Goal: Register for event/course: Sign up to attend an event or enroll in a course

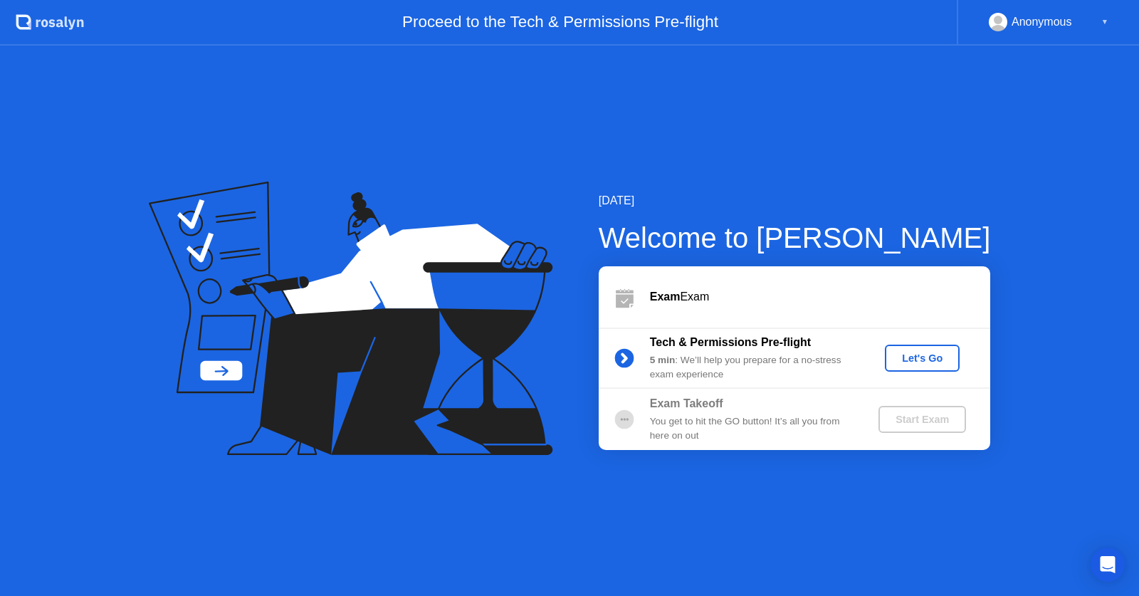
click at [908, 362] on div "Let's Go" at bounding box center [922, 357] width 63 height 11
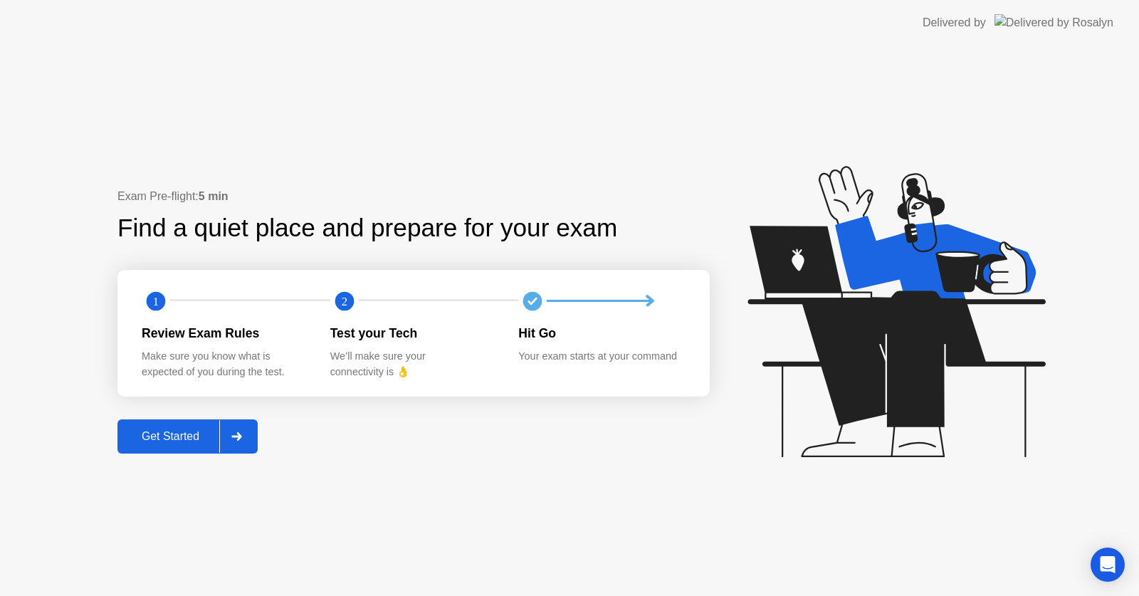
click at [229, 438] on div at bounding box center [236, 436] width 34 height 33
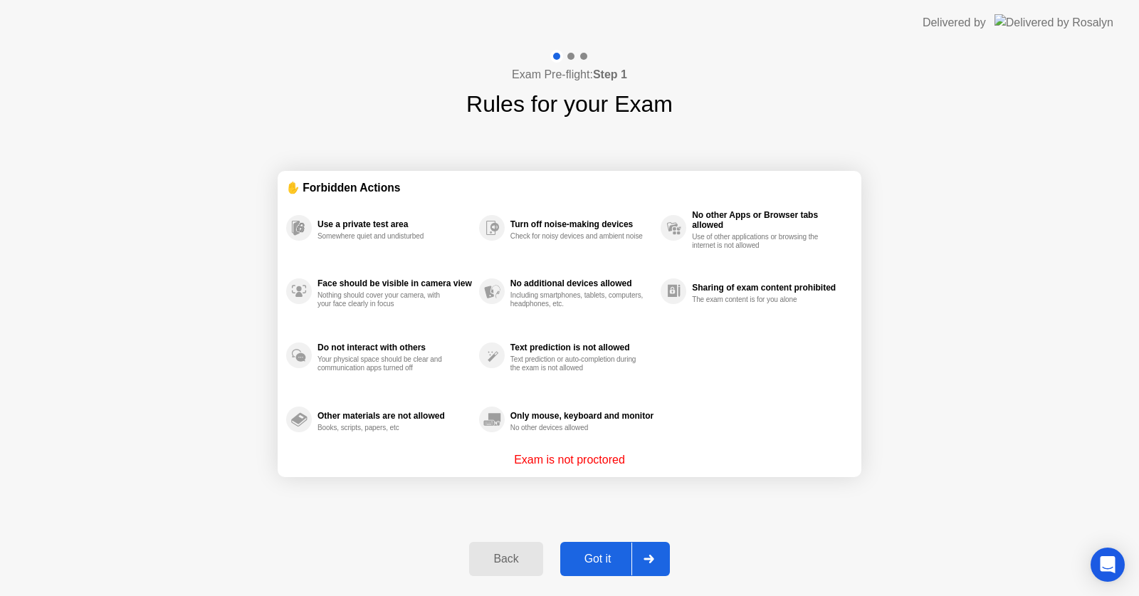
click at [651, 556] on icon at bounding box center [649, 559] width 10 height 9
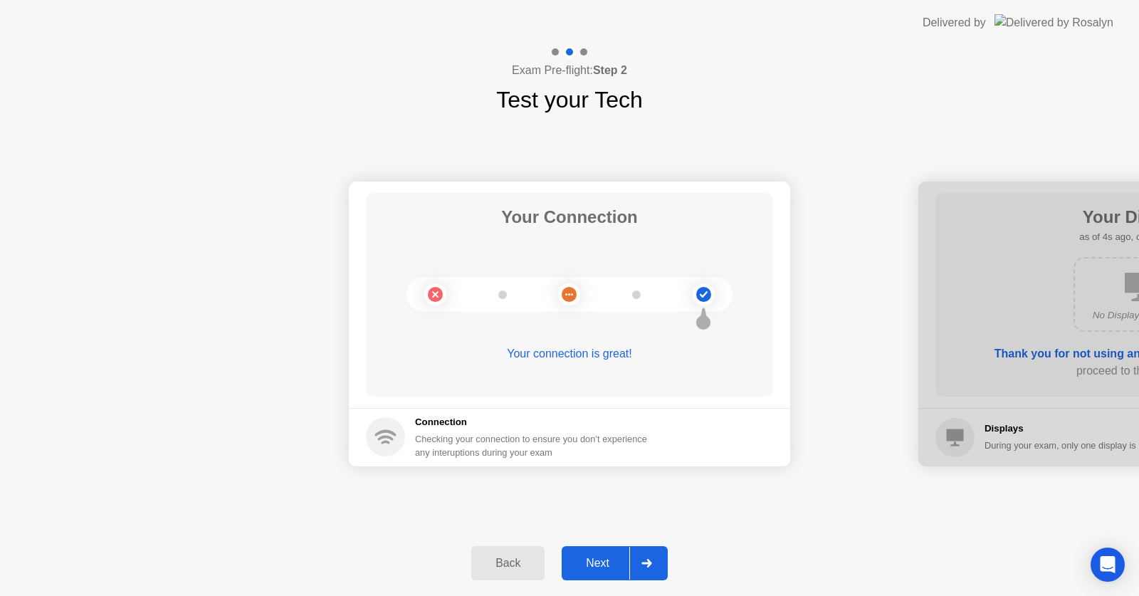
click at [618, 557] on div "Next" at bounding box center [597, 563] width 63 height 13
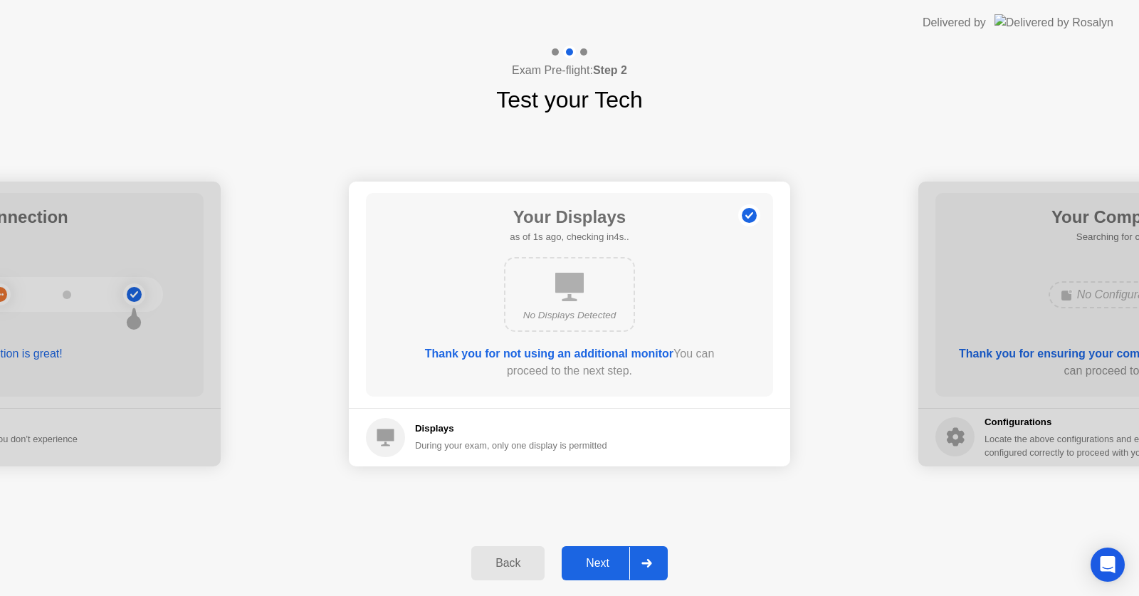
click at [621, 560] on div "Next" at bounding box center [597, 563] width 63 height 13
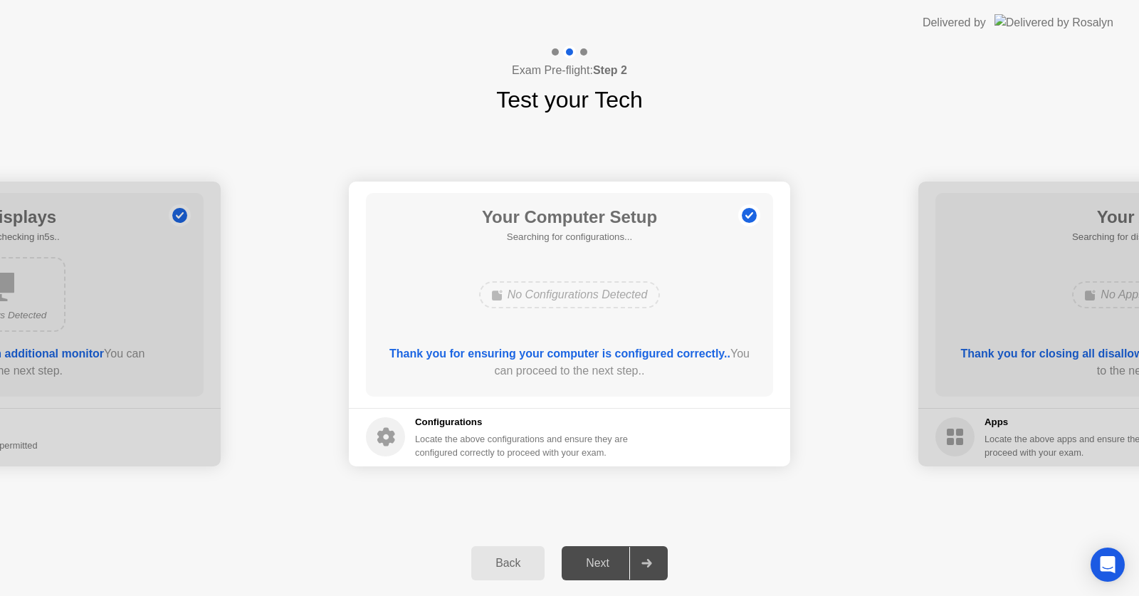
click at [622, 560] on div "Next" at bounding box center [597, 563] width 63 height 13
click at [620, 561] on div "Next" at bounding box center [597, 563] width 63 height 13
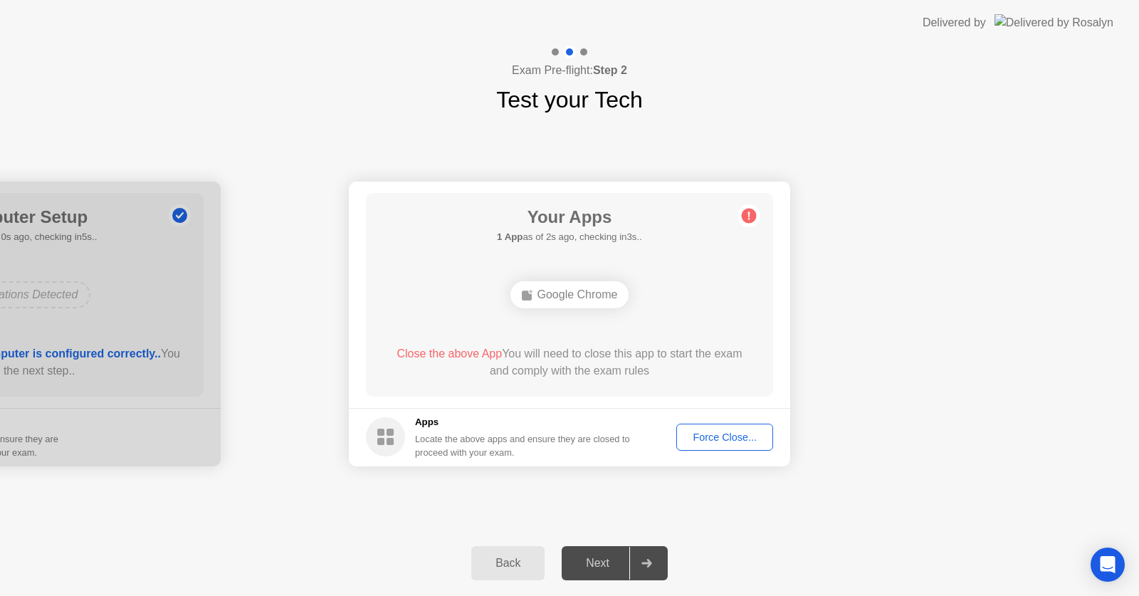
click at [723, 446] on button "Force Close..." at bounding box center [724, 437] width 97 height 27
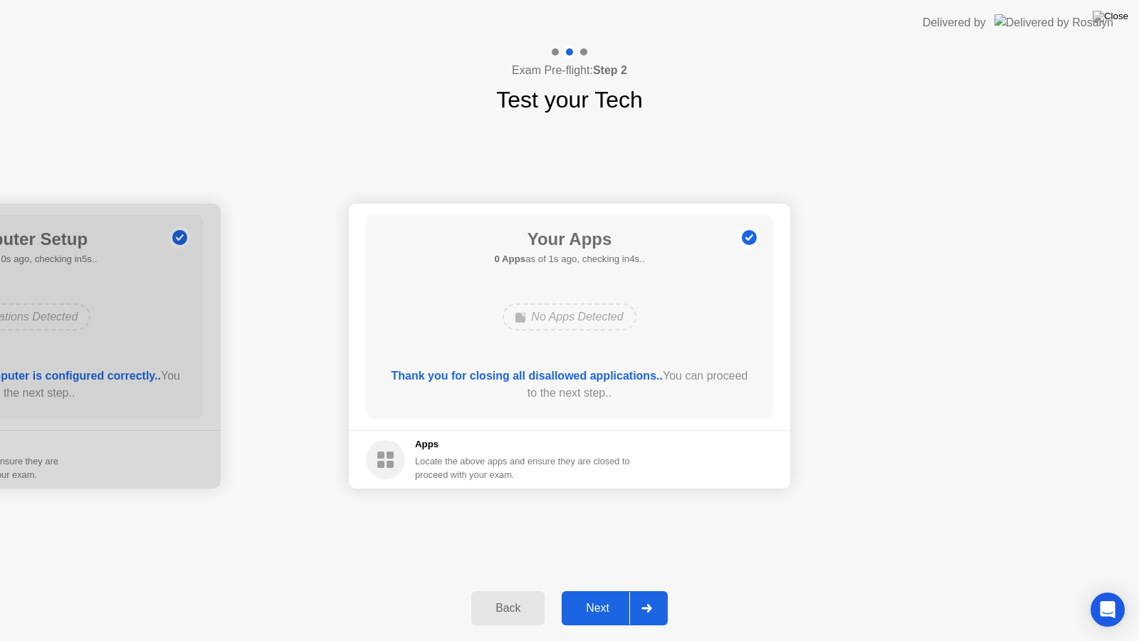
click at [592, 595] on div "Next" at bounding box center [597, 608] width 63 height 13
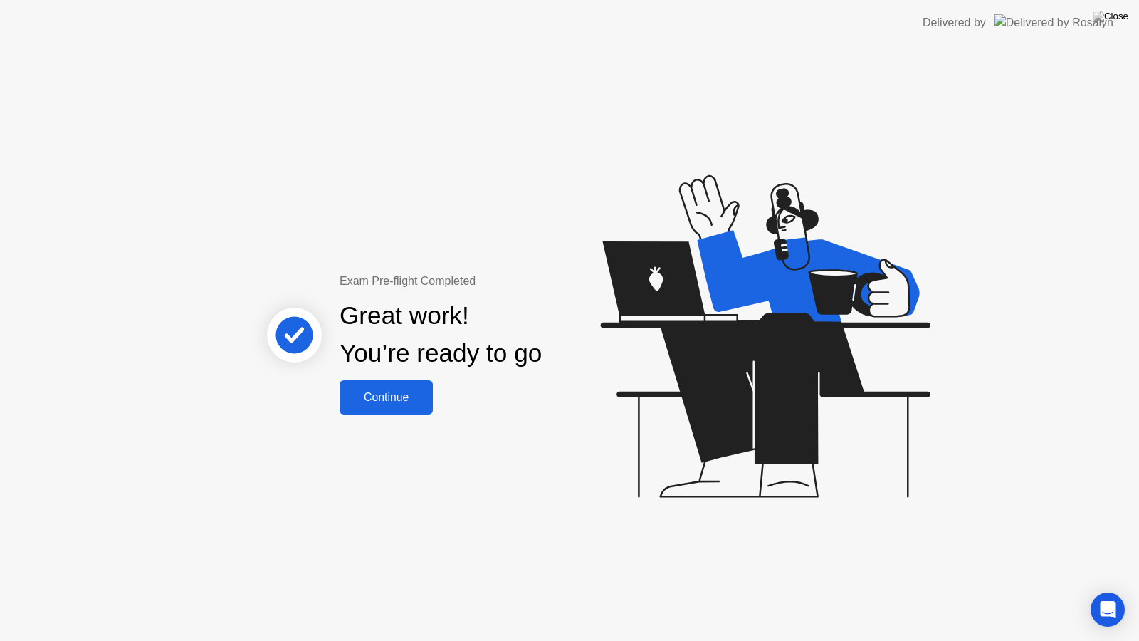
click at [414, 406] on button "Continue" at bounding box center [386, 397] width 93 height 34
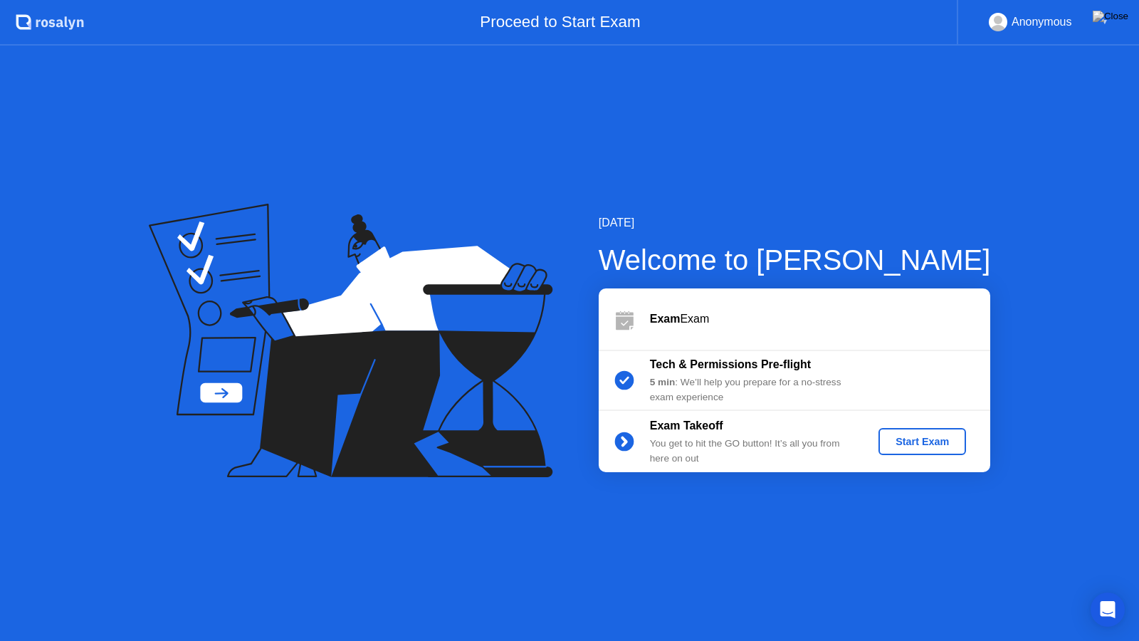
click at [905, 444] on div "Start Exam" at bounding box center [922, 441] width 76 height 11
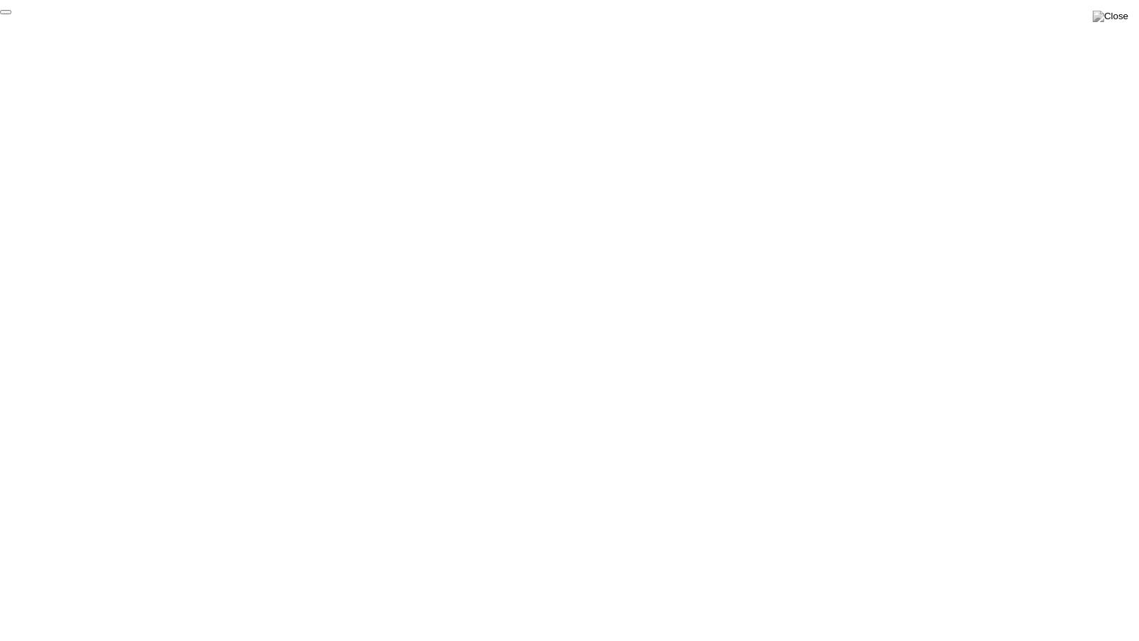
click div "End Proctoring Session"
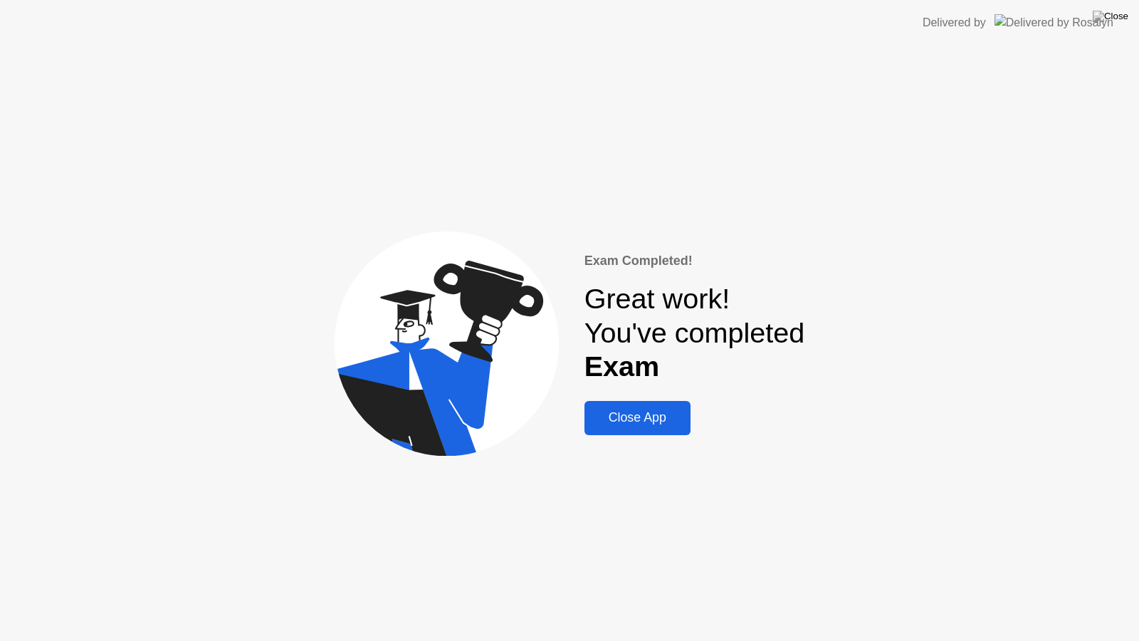
click at [662, 432] on button "Close App" at bounding box center [637, 418] width 106 height 34
